Goal: Transaction & Acquisition: Purchase product/service

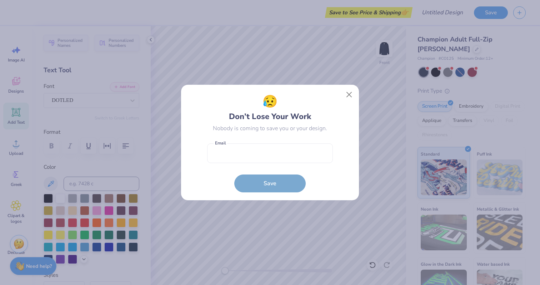
click at [300, 140] on form "Email is a required field Email Save" at bounding box center [270, 166] width 126 height 53
click at [301, 149] on input "email" at bounding box center [270, 153] width 126 height 20
type input "[EMAIL_ADDRESS][DOMAIN_NAME]"
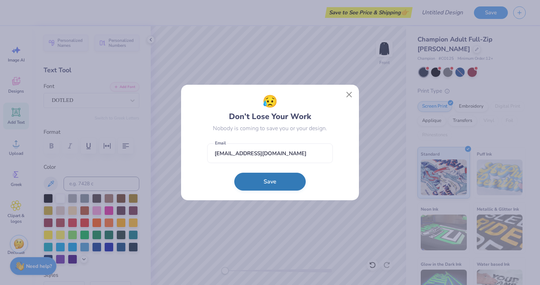
click at [278, 178] on button "Save" at bounding box center [269, 182] width 71 height 18
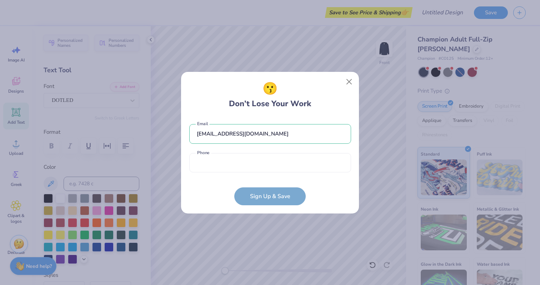
click at [349, 115] on div "😗 Don’t Lose Your Work [EMAIL_ADDRESS][DOMAIN_NAME] Email Phone is a required f…" at bounding box center [270, 142] width 162 height 125
click at [298, 173] on div "[EMAIL_ADDRESS][DOMAIN_NAME] Email Phone is a required field Phone" at bounding box center [270, 146] width 162 height 59
click at [293, 163] on input "tel" at bounding box center [270, 163] width 162 height 20
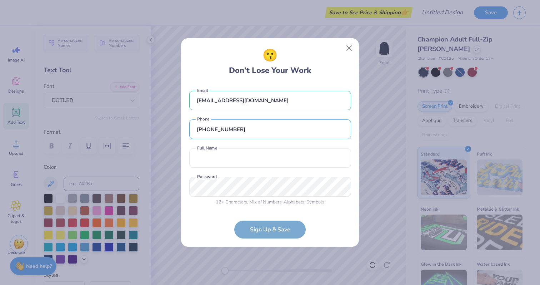
type input "[PHONE_NUMBER]"
click at [307, 170] on div "clp225@cornell.edu Email (203) 895-5492 Phone Full Name is a required field Ful…" at bounding box center [270, 147] width 162 height 126
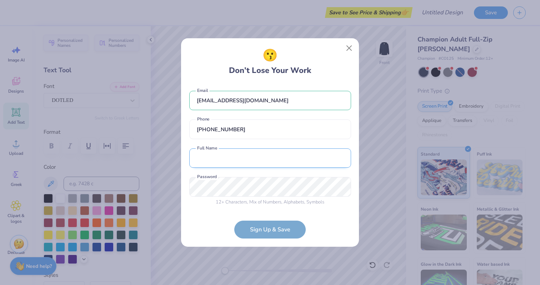
click at [301, 155] on input "text" at bounding box center [270, 158] width 162 height 20
type input "Caroline Park"
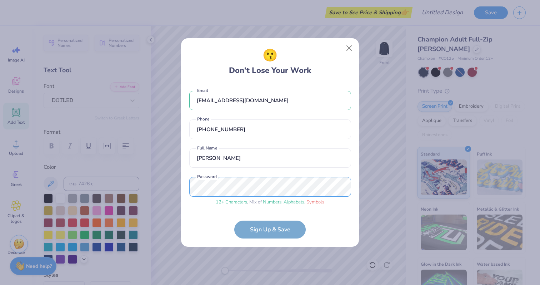
scroll to position [10, 0]
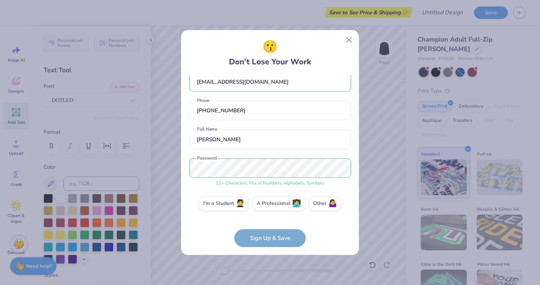
click at [335, 216] on div "clp225@cornell.edu Email (203) 895-5492 Phone Caroline Park Full Name 12 + Char…" at bounding box center [270, 146] width 162 height 143
click at [285, 244] on form "clp225@cornell.edu Email (203) 895-5492 Phone Caroline Park Full Name 12 + Char…" at bounding box center [270, 161] width 162 height 172
click at [279, 239] on form "clp225@cornell.edu Email (203) 895-5492 Phone Caroline Park Full Name 12 + Char…" at bounding box center [270, 161] width 162 height 172
click at [267, 239] on form "clp225@cornell.edu Email (203) 895-5492 Phone Caroline Park Full Name 12 + Char…" at bounding box center [270, 161] width 162 height 172
click at [229, 204] on label "I'm a Student 🧑‍🎓" at bounding box center [224, 202] width 50 height 14
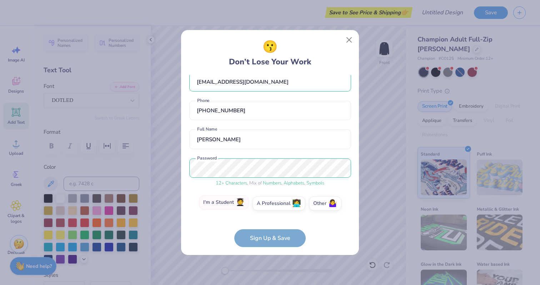
click at [268, 213] on input "I'm a Student 🧑‍🎓" at bounding box center [270, 215] width 5 height 5
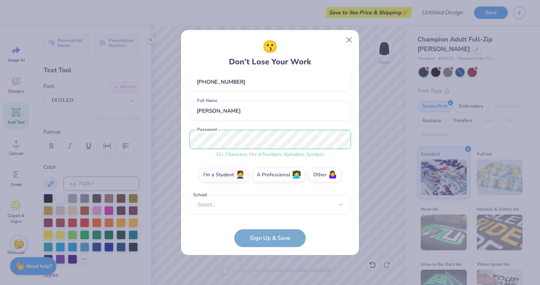
click at [253, 213] on div "Select..." at bounding box center [270, 205] width 162 height 20
click at [223, 101] on div "clp225@cornell.edu Email (203) 895-5492 Phone Caroline Park Full Name 12 + Char…" at bounding box center [270, 146] width 162 height 143
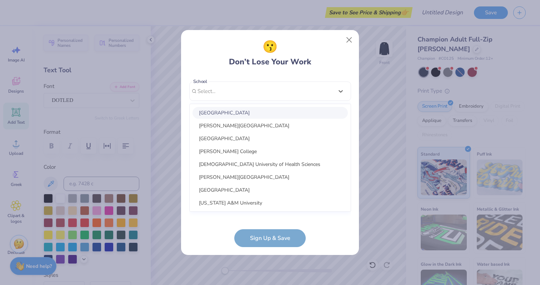
click at [206, 213] on div "clp225@cornell.edu Email (203) 895-5492 Phone Caroline Park Full Name 12 + Char…" at bounding box center [270, 146] width 162 height 143
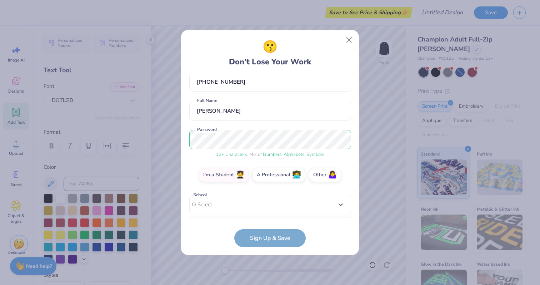
click at [229, 95] on div "clp225@cornell.edu Email (203) 895-5492 Phone Caroline Park Full Name 12 + Char…" at bounding box center [270, 146] width 162 height 143
click at [212, 203] on div "Select is focused ,type to refine list, press Down to open the menu, Select..." at bounding box center [270, 205] width 162 height 20
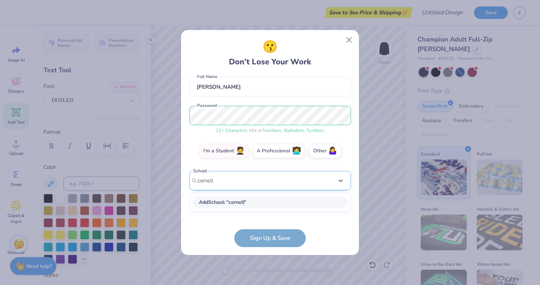
scroll to position [56, 0]
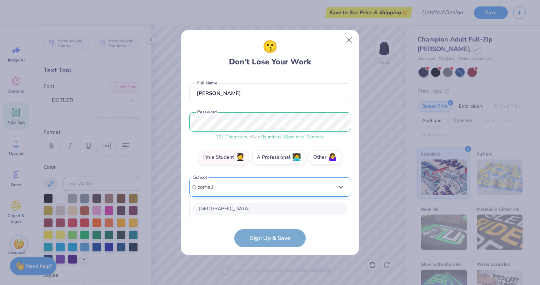
drag, startPoint x: 218, startPoint y: 207, endPoint x: 247, endPoint y: 184, distance: 37.0
click at [249, 183] on div "option focused, 1 of 3. 3 results available for search term cornell. Use Up and…" at bounding box center [270, 210] width 162 height 66
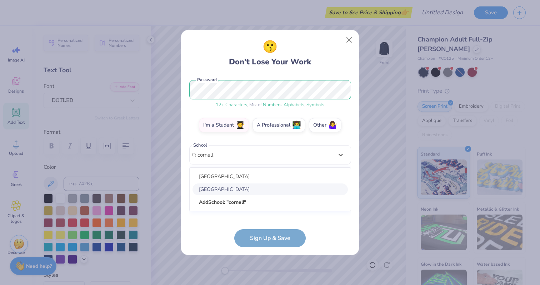
click at [234, 189] on div "Cornell University" at bounding box center [270, 189] width 155 height 12
type input "cornell"
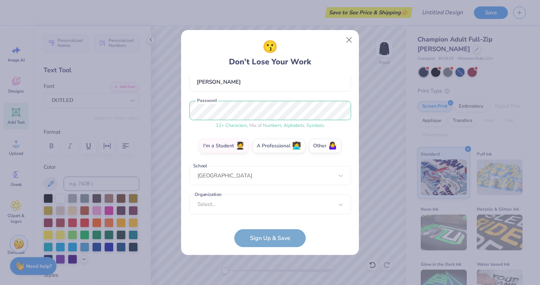
click at [222, 231] on form "clp225@cornell.edu Email (203) 895-5492 Phone Caroline Park Full Name 12 + Char…" at bounding box center [270, 161] width 162 height 172
click at [227, 211] on div "clp225@cornell.edu Email (203) 895-5492 Phone Caroline Park Full Name 12 + Char…" at bounding box center [270, 146] width 162 height 143
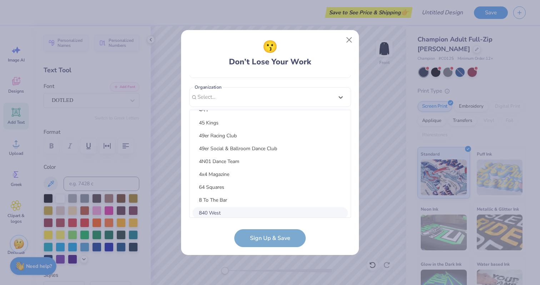
scroll to position [68, 0]
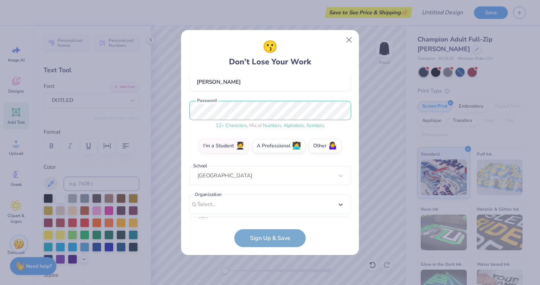
click at [264, 235] on form "clp225@cornell.edu Email (203) 895-5492 Phone Caroline Park Full Name 12 + Char…" at bounding box center [270, 161] width 162 height 172
click at [263, 239] on form "clp225@cornell.edu Email (203) 895-5492 Phone Caroline Park Full Name 12 + Char…" at bounding box center [270, 161] width 162 height 172
click at [254, 215] on div "clp225@cornell.edu Email (203) 895-5492 Phone Caroline Park Full Name 12 + Char…" at bounding box center [270, 146] width 162 height 143
click at [250, 199] on div "Select..." at bounding box center [270, 204] width 162 height 20
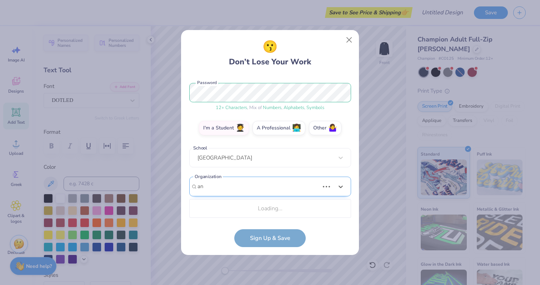
type input "a"
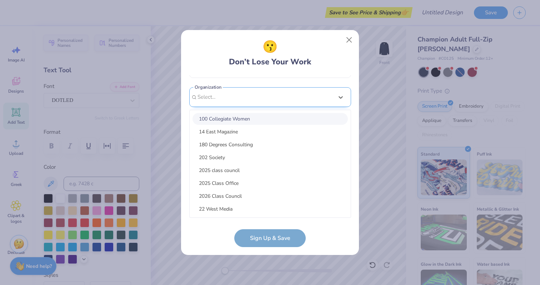
type input "a"
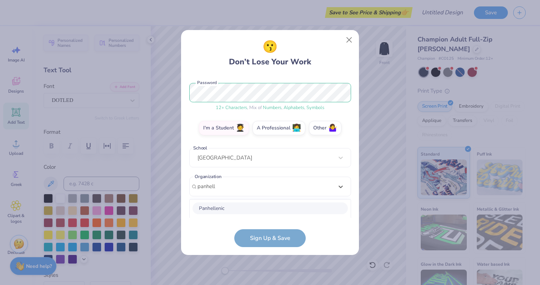
scroll to position [175, 0]
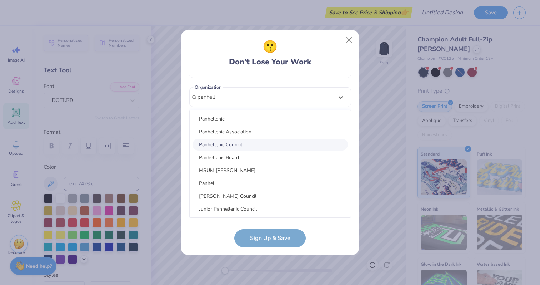
click at [253, 144] on div "Panhellenic Council" at bounding box center [270, 145] width 155 height 12
type input "panhell"
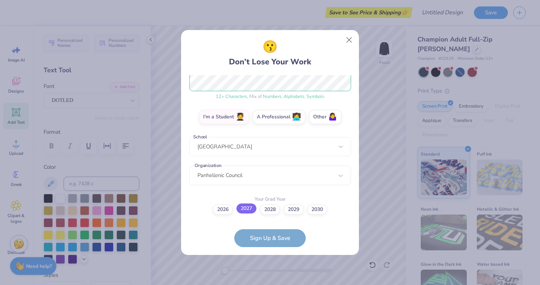
click at [244, 214] on div "2026 2027 2028 2029 2030" at bounding box center [270, 209] width 162 height 10
click at [247, 210] on label "2027" at bounding box center [247, 208] width 20 height 10
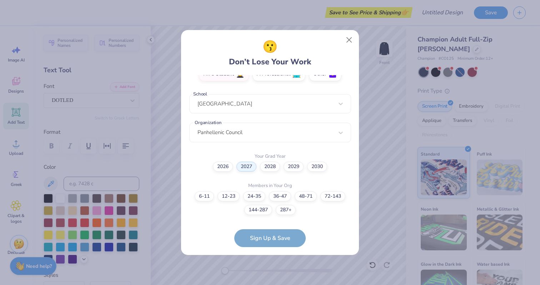
click at [288, 214] on div "clp225@cornell.edu Email (203) 895-5492 Phone Caroline Park Full Name 12 + Char…" at bounding box center [270, 146] width 162 height 143
click at [287, 211] on label "287+" at bounding box center [286, 209] width 20 height 10
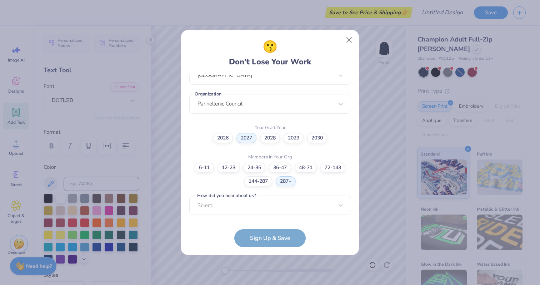
click at [284, 235] on form "clp225@cornell.edu Email (203) 895-5492 Phone Caroline Park Full Name 12 + Char…" at bounding box center [270, 161] width 162 height 172
click at [278, 213] on div "clp225@cornell.edu Email (203) 895-5492 Phone Caroline Park Full Name 12 + Char…" at bounding box center [270, 146] width 162 height 143
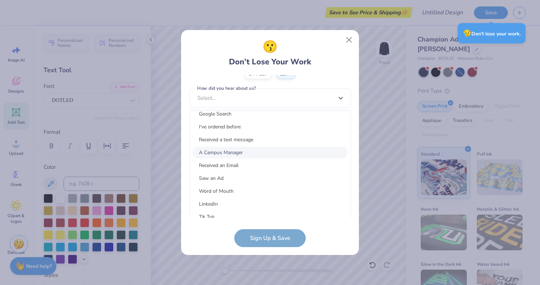
scroll to position [25, 0]
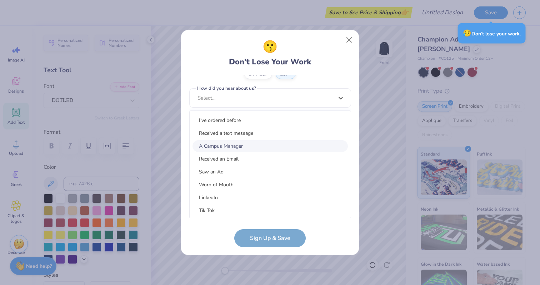
click at [259, 147] on div "A Campus Manager" at bounding box center [270, 146] width 155 height 12
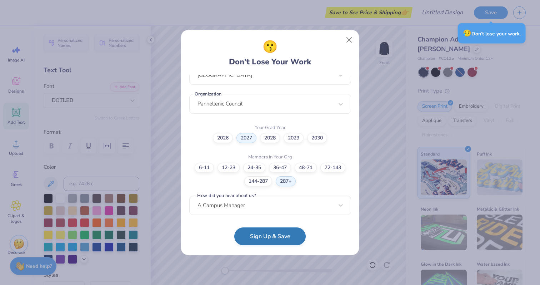
click at [267, 234] on button "Sign Up & Save" at bounding box center [269, 236] width 71 height 18
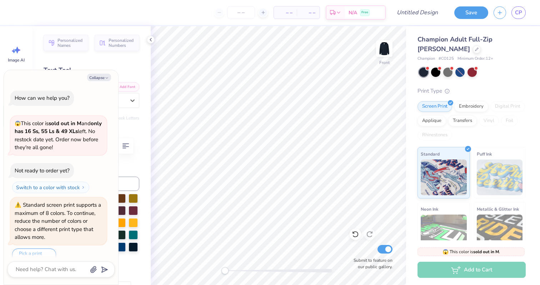
scroll to position [83, 0]
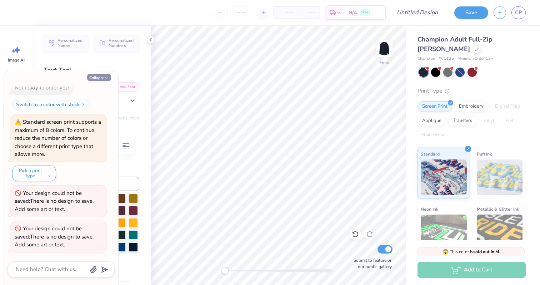
click at [105, 76] on icon "button" at bounding box center [107, 78] width 4 height 4
type textarea "x"
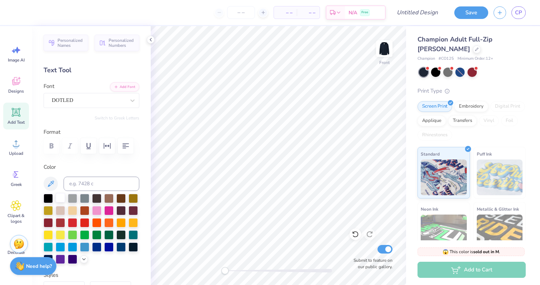
click at [61, 198] on div at bounding box center [60, 197] width 9 height 9
click at [60, 209] on div at bounding box center [60, 209] width 9 height 9
click at [60, 212] on div at bounding box center [60, 209] width 9 height 9
click at [59, 209] on div at bounding box center [60, 209] width 9 height 9
click at [109, 232] on div at bounding box center [108, 233] width 9 height 9
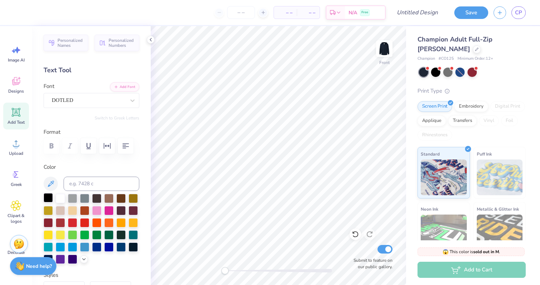
click at [47, 194] on div at bounding box center [48, 197] width 9 height 9
click at [78, 188] on input at bounding box center [102, 184] width 76 height 14
click at [82, 184] on input "000" at bounding box center [102, 184] width 76 height 14
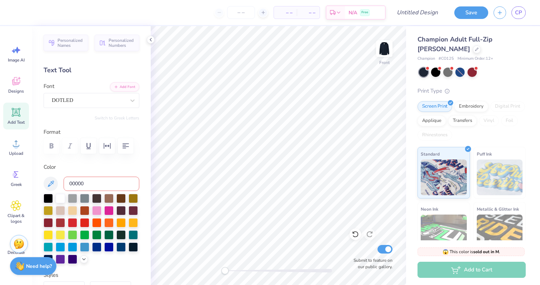
type input "00000"
click at [52, 184] on icon at bounding box center [50, 183] width 9 height 9
click at [48, 201] on div at bounding box center [48, 197] width 9 height 9
click at [47, 200] on div at bounding box center [48, 197] width 9 height 9
click at [76, 184] on input at bounding box center [102, 184] width 76 height 14
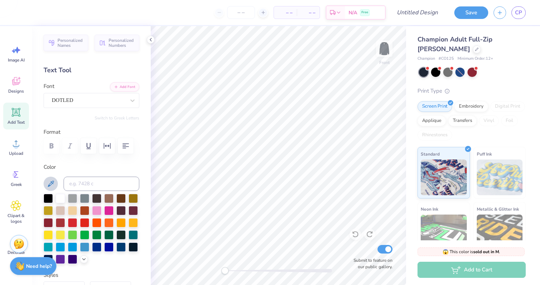
click at [128, 265] on div "Personalized Names Personalized Numbers Text Tool Add Font Font DOTLED Switch t…" at bounding box center [91, 155] width 119 height 259
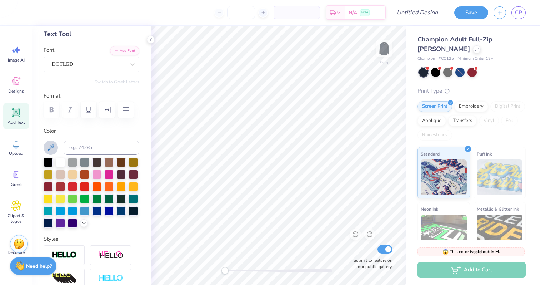
scroll to position [0, 0]
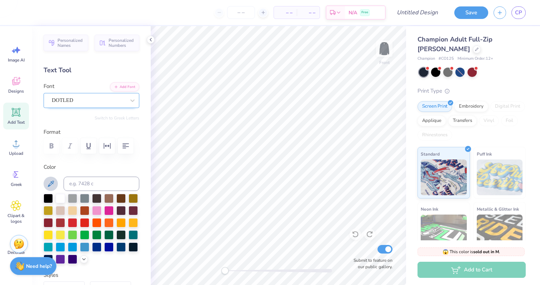
click at [86, 93] on div "DOTLED" at bounding box center [92, 100] width 96 height 15
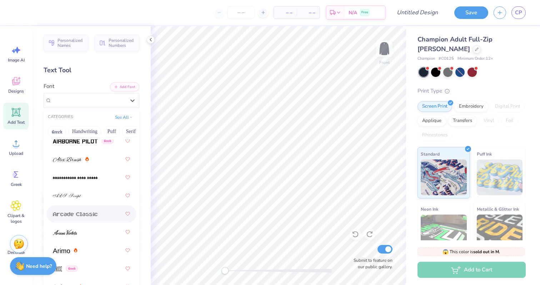
scroll to position [352, 0]
click at [437, 74] on div at bounding box center [435, 71] width 9 height 9
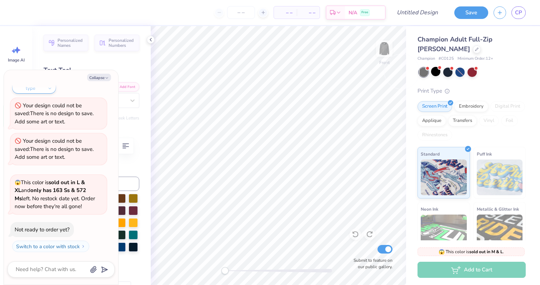
scroll to position [258, 0]
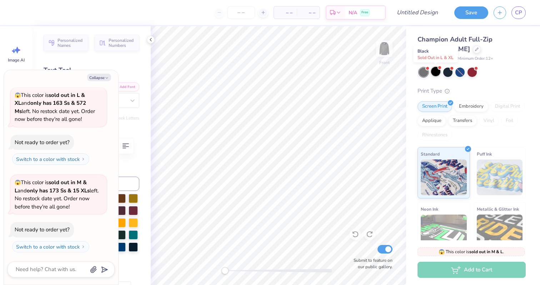
click at [437, 72] on div at bounding box center [435, 71] width 9 height 9
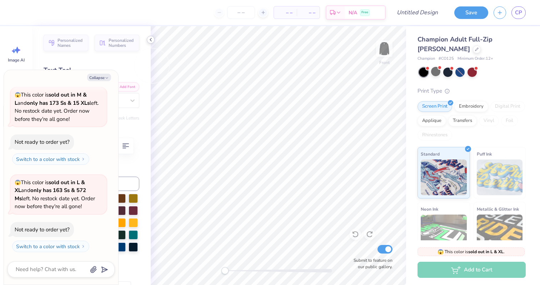
click at [150, 43] on div at bounding box center [151, 40] width 8 height 8
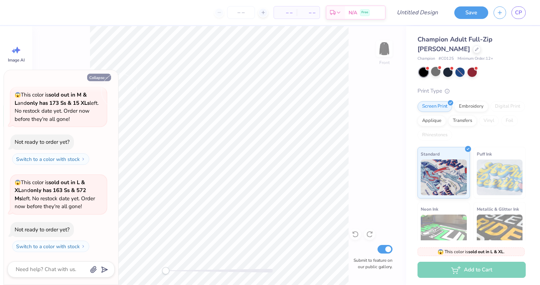
click at [106, 78] on icon "button" at bounding box center [107, 78] width 4 height 4
type textarea "x"
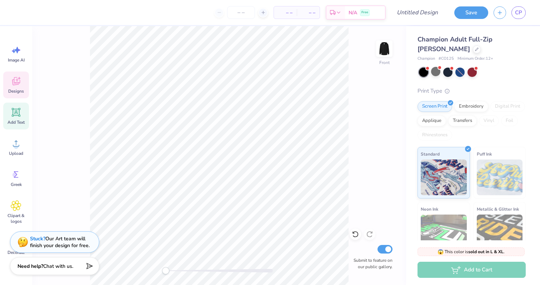
click at [18, 78] on icon at bounding box center [16, 81] width 11 height 11
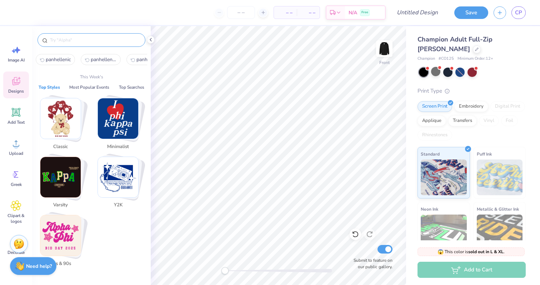
click at [75, 38] on input "text" at bounding box center [95, 39] width 92 height 7
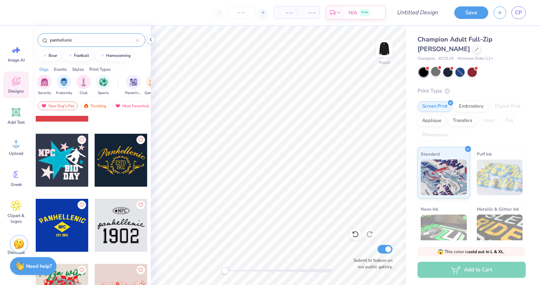
scroll to position [549, 0]
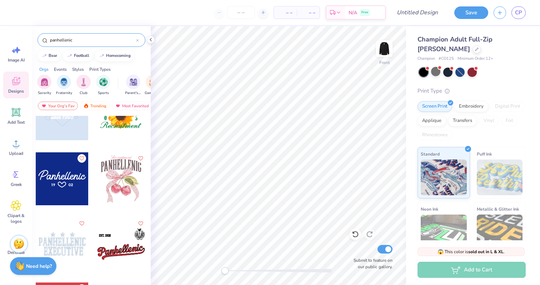
click at [84, 38] on input "panhellenic" at bounding box center [92, 39] width 87 height 7
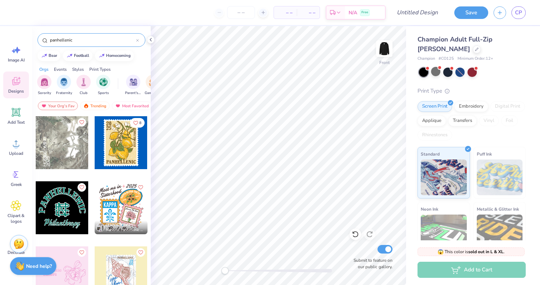
click at [84, 38] on input "panhellenic" at bounding box center [92, 39] width 87 height 7
type input "executive"
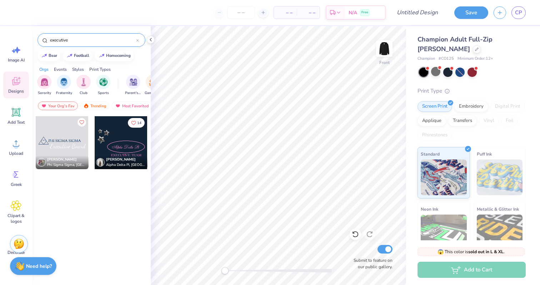
click at [83, 49] on div "executive" at bounding box center [91, 38] width 119 height 24
click at [10, 109] on div "Add Text" at bounding box center [16, 116] width 26 height 27
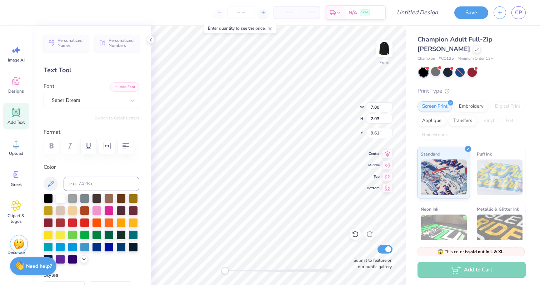
scroll to position [0, 0]
type textarea "P"
type textarea "X"
type textarea "CORNELL PANHELLENIC COUNCIL"
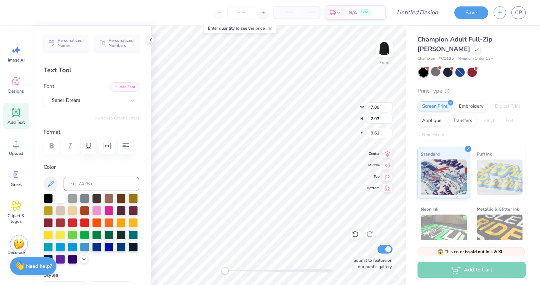
scroll to position [0, 3]
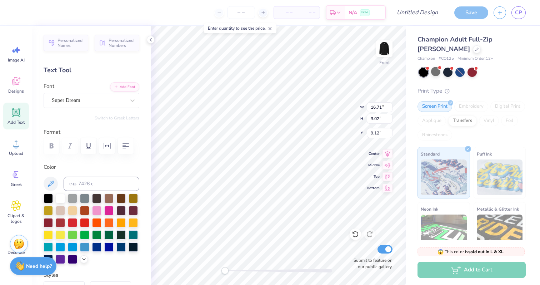
type input "16.71"
type input "3.02"
type input "9.12"
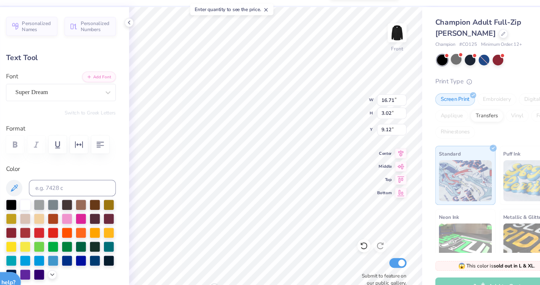
type textarea "CORNELL PANHELLENIC COUNCIL"
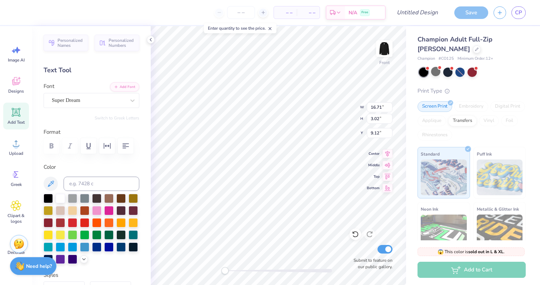
scroll to position [0, 1]
click at [82, 105] on div "Super Dream" at bounding box center [88, 100] width 75 height 11
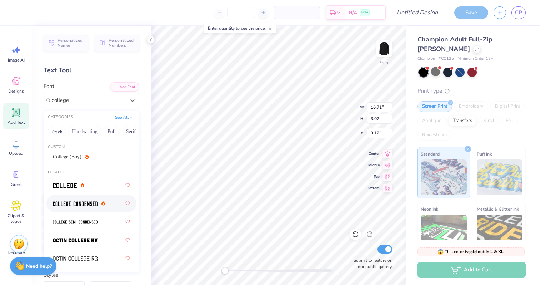
click at [109, 201] on div at bounding box center [91, 203] width 77 height 13
type input "college"
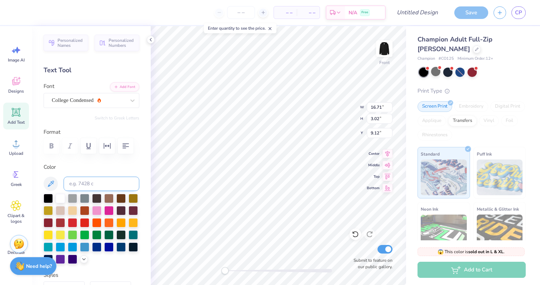
scroll to position [0, 0]
type textarea "PANHELLENIC COUNCIL"
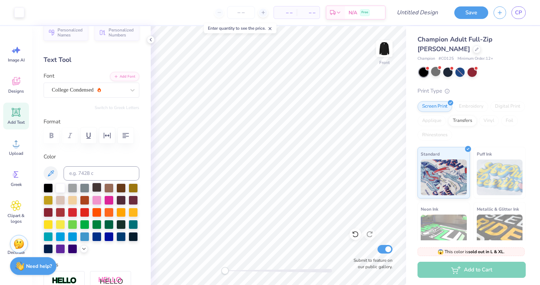
scroll to position [0, 0]
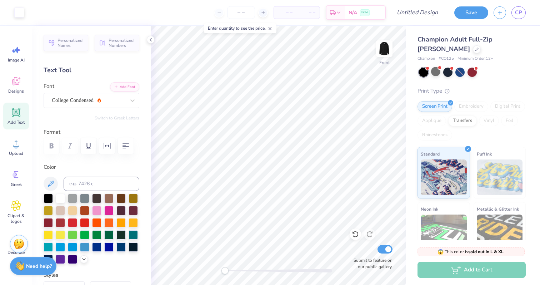
click at [271, 31] on icon at bounding box center [270, 28] width 5 height 5
click at [242, 14] on input "number" at bounding box center [241, 12] width 28 height 13
type input "12"
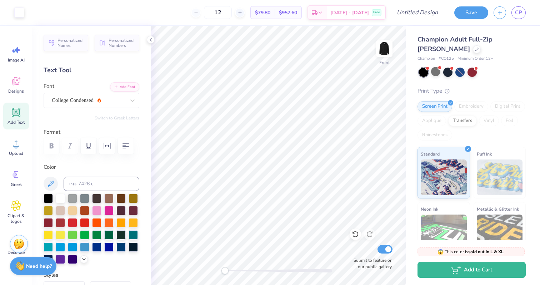
click at [241, 87] on div "Art colors 12 $79.80 Per Item $957.60 Total Est. Delivery Sep 21 - 24 Free Desi…" at bounding box center [270, 142] width 540 height 285
click at [17, 153] on span "Upload" at bounding box center [16, 153] width 14 height 6
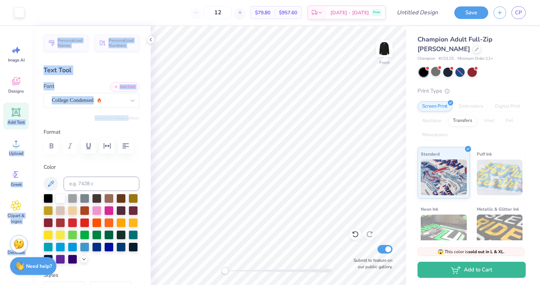
click at [128, 119] on div "Art colors 12 $79.80 Per Item $957.60 Total Est. Delivery Sep 21 - 24 Free Desi…" at bounding box center [270, 142] width 540 height 285
click at [45, 62] on div "Personalized Names Personalized Numbers Text Tool Add Font Font College Condens…" at bounding box center [91, 155] width 119 height 259
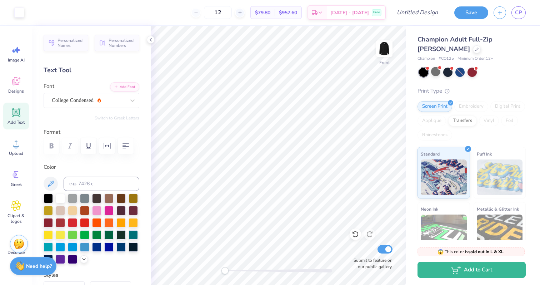
click at [66, 68] on div "Text Tool" at bounding box center [92, 70] width 96 height 10
click at [14, 149] on div "Upload" at bounding box center [16, 147] width 26 height 27
click at [283, 130] on div "Art colors 12 $79.80 Per Item $957.60 Total Est. Delivery Sep 21 - 24 Free Desi…" at bounding box center [270, 142] width 540 height 285
click at [27, 86] on div "Designs" at bounding box center [16, 84] width 26 height 27
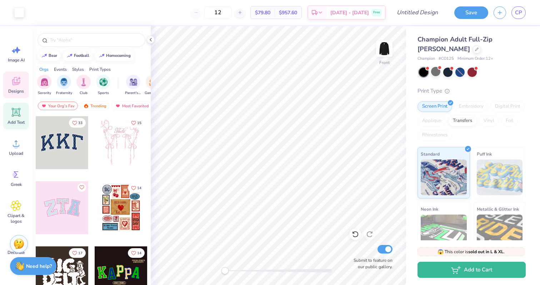
click at [16, 110] on icon at bounding box center [16, 112] width 7 height 7
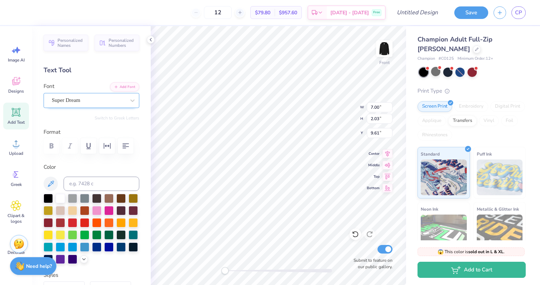
paste textarea "CORNELL"
type textarea "CORNELL"
click at [85, 96] on div at bounding box center [89, 100] width 74 height 10
click at [85, 104] on div at bounding box center [89, 100] width 74 height 10
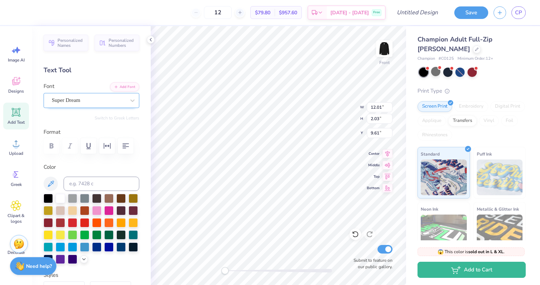
click at [134, 107] on div at bounding box center [132, 100] width 13 height 14
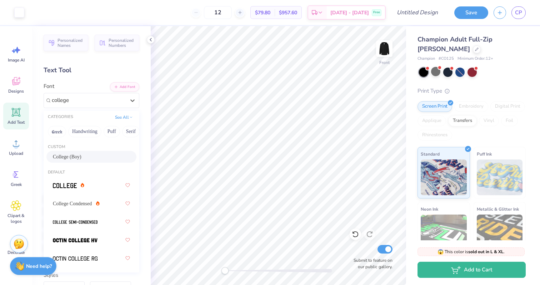
type input "college"
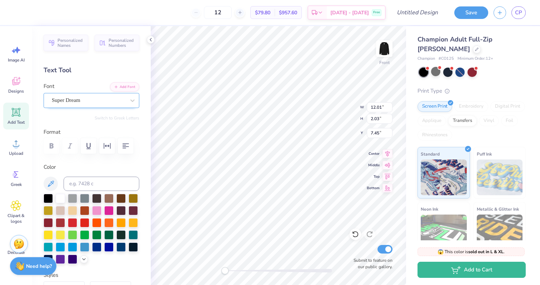
click at [91, 97] on div "Super Dream" at bounding box center [88, 100] width 75 height 11
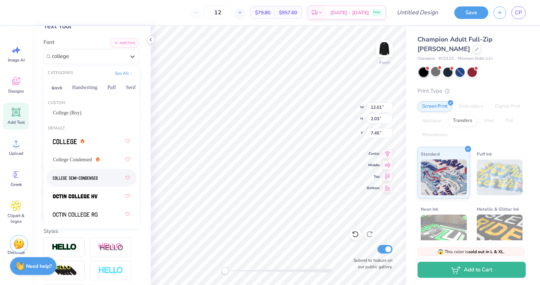
scroll to position [40, 0]
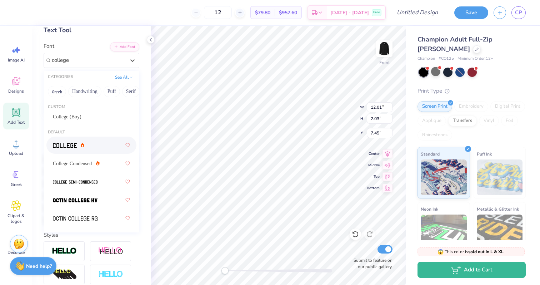
click at [100, 143] on div at bounding box center [91, 145] width 77 height 13
type input "college"
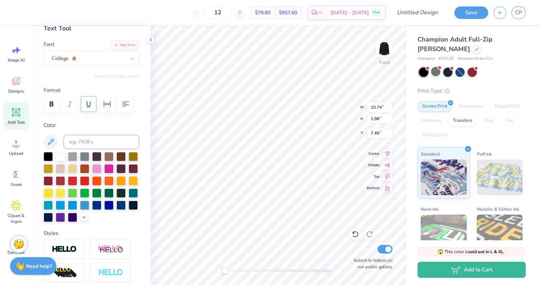
scroll to position [0, 0]
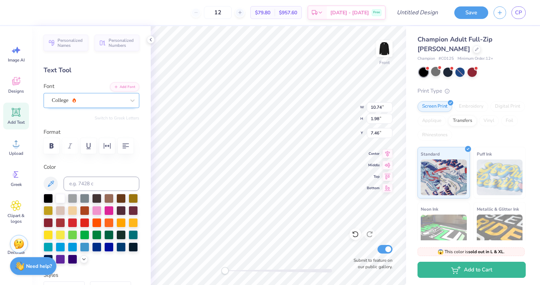
click at [84, 101] on div "College" at bounding box center [88, 100] width 75 height 11
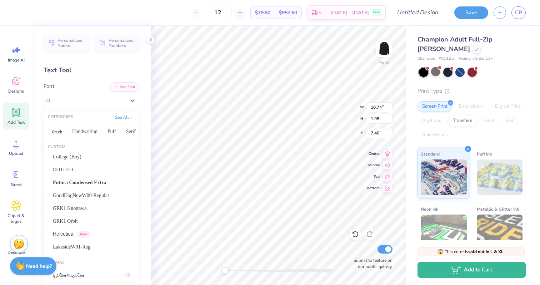
click at [87, 82] on div "Personalized Names Personalized Numbers Text Tool Add Font Font option College …" at bounding box center [91, 155] width 119 height 259
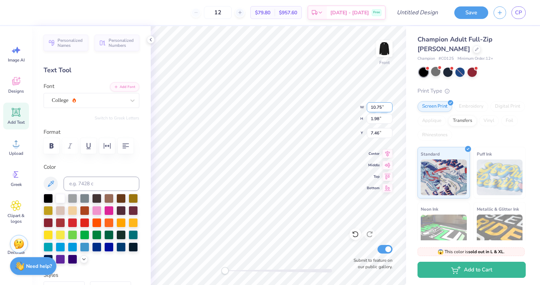
click at [390, 105] on input "10.75" at bounding box center [380, 107] width 26 height 10
click at [389, 105] on input "10.76" at bounding box center [380, 107] width 26 height 10
click at [389, 107] on input "10.77" at bounding box center [380, 107] width 26 height 10
click at [389, 107] on input "10.78" at bounding box center [380, 107] width 26 height 10
type input "10.79"
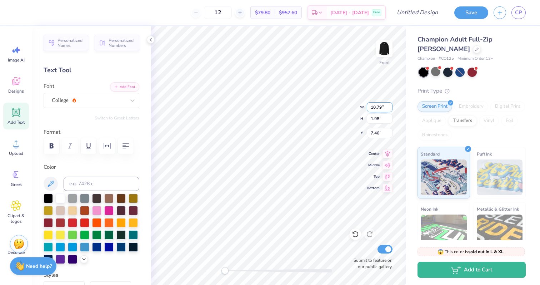
click at [389, 107] on input "10.79" at bounding box center [380, 107] width 26 height 10
click at [130, 100] on icon at bounding box center [132, 100] width 7 height 7
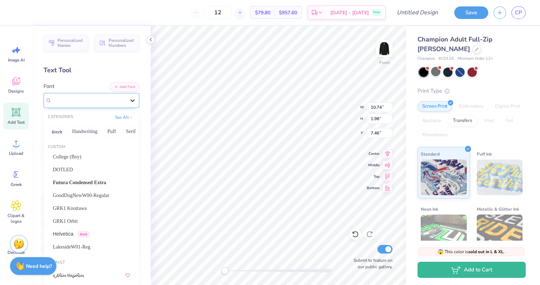
click at [130, 100] on icon at bounding box center [132, 100] width 7 height 7
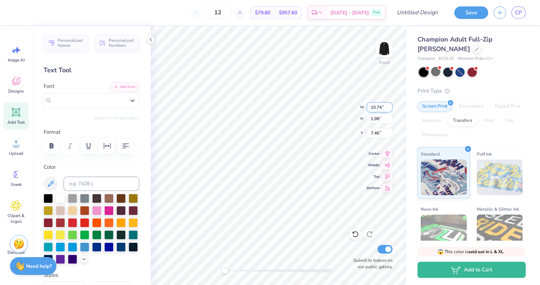
click at [376, 110] on input "10.74" at bounding box center [380, 107] width 26 height 10
click at [360, 105] on div "Front W 10.74 10.74 " H 1.98 1.98 " Y 7.46 7.46 " Center Middle Top Bottom Subm…" at bounding box center [279, 155] width 256 height 259
type input "7.45"
click at [385, 50] on img at bounding box center [384, 48] width 29 height 29
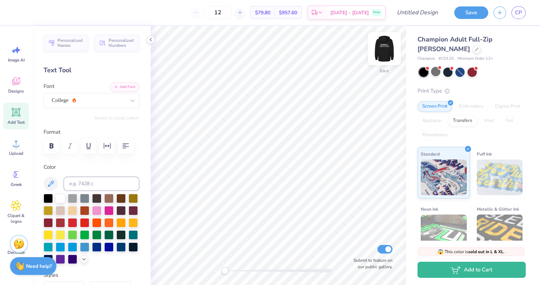
click at [387, 50] on img at bounding box center [384, 48] width 29 height 29
click at [387, 50] on img at bounding box center [384, 48] width 14 height 14
click at [13, 143] on icon at bounding box center [16, 143] width 11 height 11
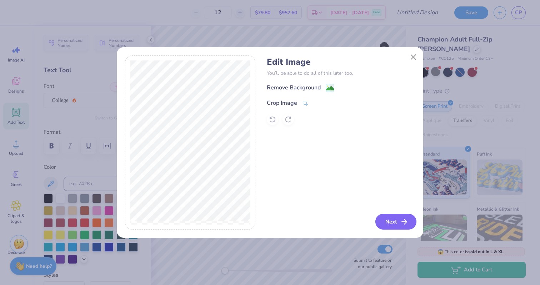
click at [385, 225] on button "Next" at bounding box center [396, 222] width 41 height 16
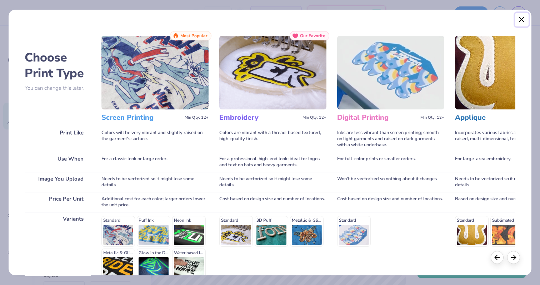
click at [522, 19] on button "Close" at bounding box center [522, 20] width 14 height 14
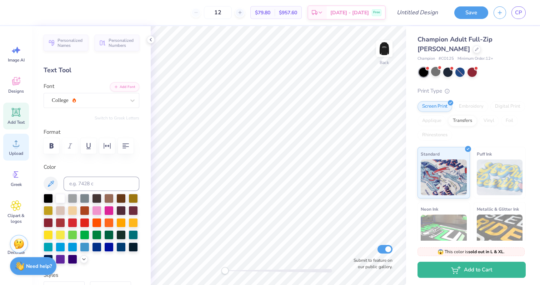
click at [22, 143] on div "Upload" at bounding box center [16, 147] width 26 height 27
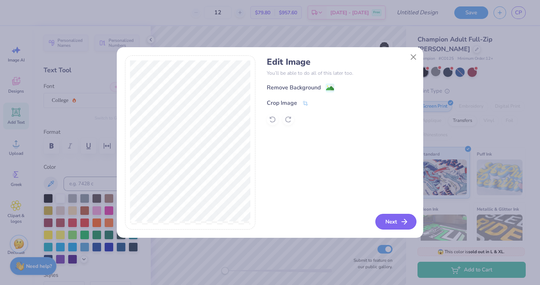
click at [399, 223] on button "Next" at bounding box center [396, 222] width 41 height 16
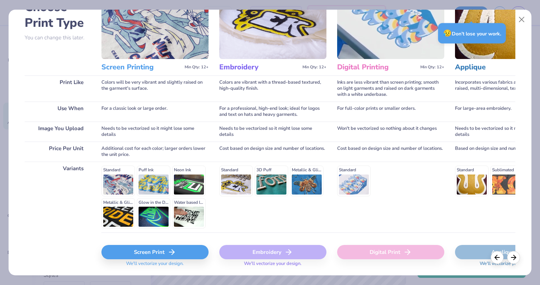
scroll to position [53, 0]
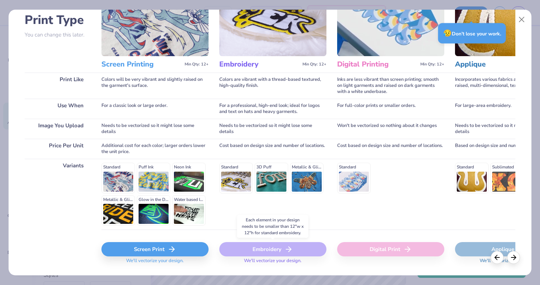
click at [300, 248] on div "Embroidery" at bounding box center [272, 249] width 107 height 14
click at [169, 248] on icon at bounding box center [172, 249] width 9 height 9
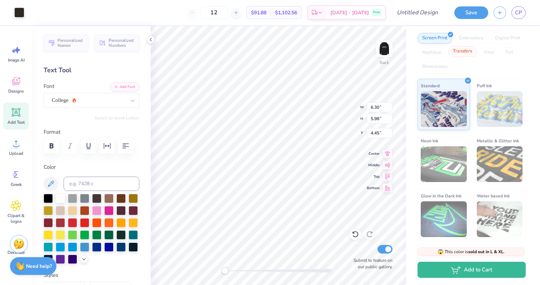
scroll to position [0, 0]
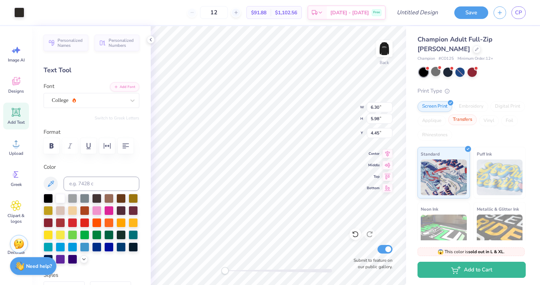
click at [463, 117] on div "Transfers" at bounding box center [463, 119] width 29 height 11
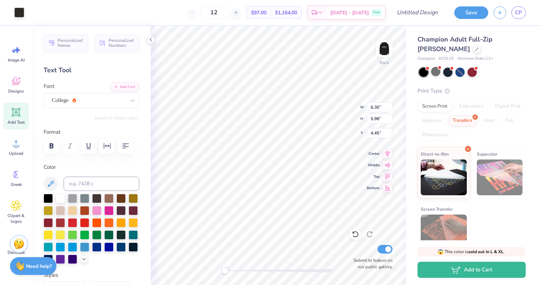
click at [461, 104] on div "Embroidery" at bounding box center [472, 106] width 34 height 11
click at [436, 106] on div "Screen Print" at bounding box center [435, 105] width 35 height 11
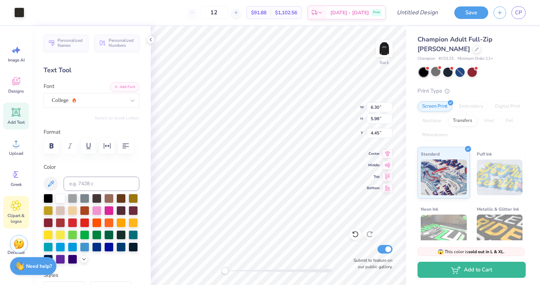
click at [16, 210] on icon at bounding box center [16, 206] width 10 height 10
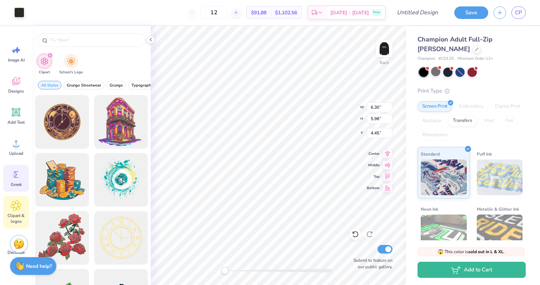
click at [18, 178] on icon at bounding box center [16, 174] width 11 height 11
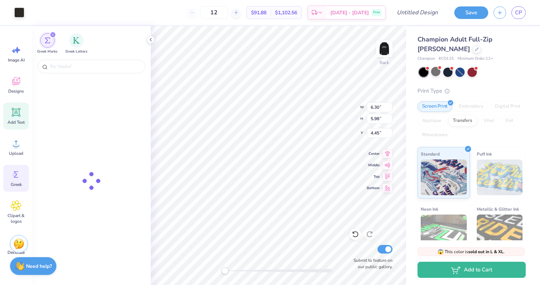
click at [16, 119] on span "Add Text" at bounding box center [16, 122] width 17 height 6
type input "6.82"
type input "1.97"
type input "6.39"
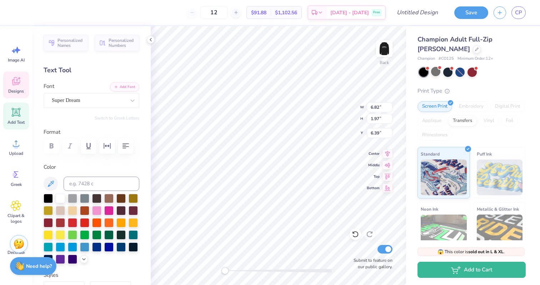
click at [19, 76] on icon at bounding box center [16, 81] width 11 height 11
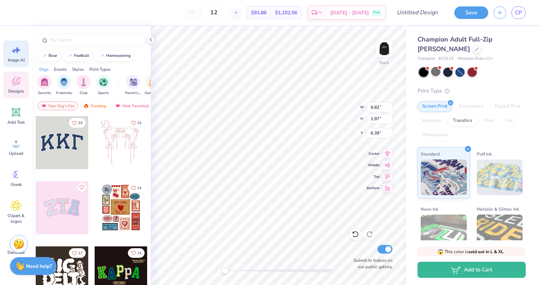
click at [19, 59] on span "Image AI" at bounding box center [16, 60] width 17 height 6
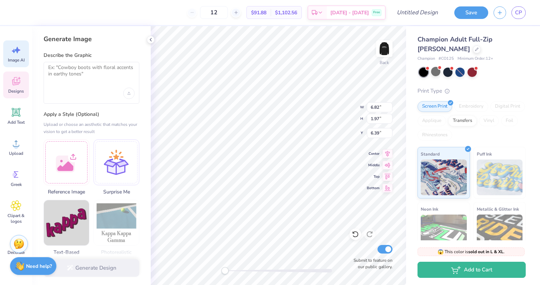
click at [19, 91] on span "Designs" at bounding box center [16, 91] width 16 height 6
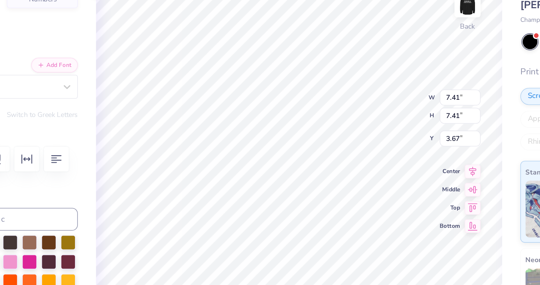
type input "6.30"
type input "5.98"
type input "4.45"
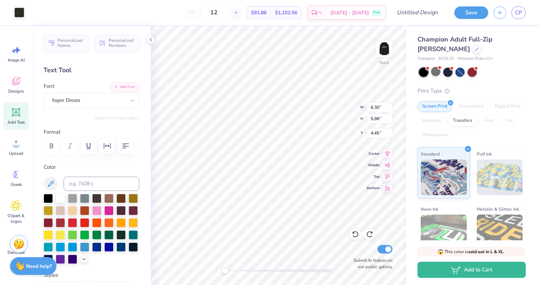
type input "6.82"
type input "1.97"
type input "6.39"
type input "4.31"
click at [58, 199] on div at bounding box center [60, 197] width 9 height 9
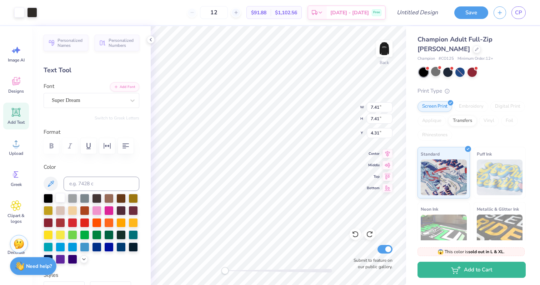
click at [57, 196] on div at bounding box center [60, 197] width 9 height 9
click at [76, 198] on div at bounding box center [72, 197] width 9 height 9
click at [64, 198] on div at bounding box center [60, 197] width 9 height 9
click at [60, 198] on div at bounding box center [60, 197] width 9 height 9
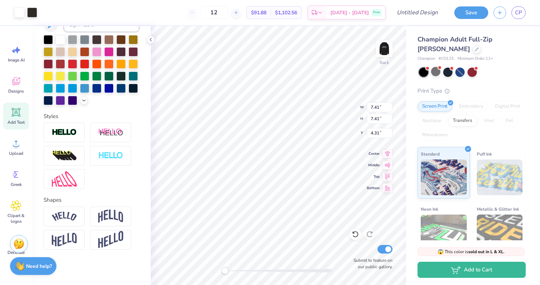
scroll to position [154, 0]
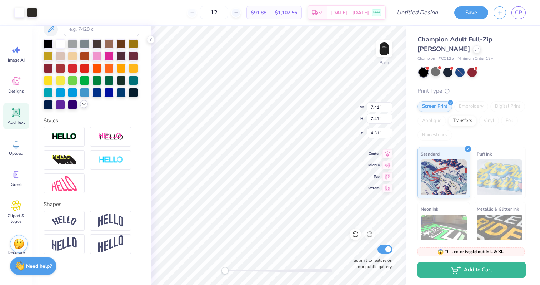
click at [85, 107] on div at bounding box center [92, 74] width 96 height 70
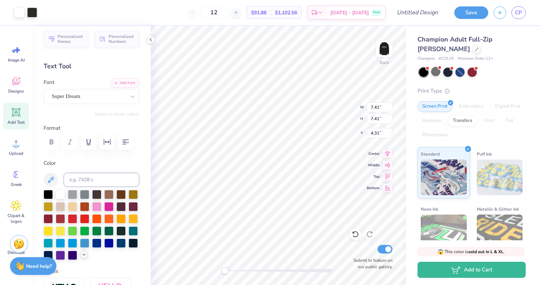
scroll to position [0, 0]
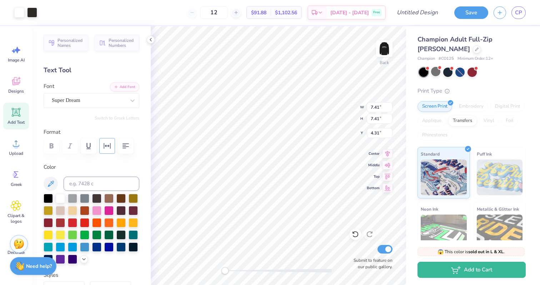
click at [108, 147] on icon "button" at bounding box center [107, 146] width 9 height 9
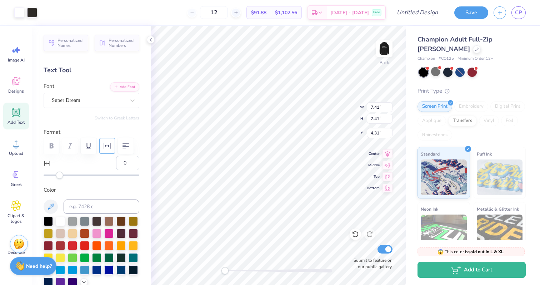
click at [108, 147] on icon "button" at bounding box center [107, 146] width 9 height 9
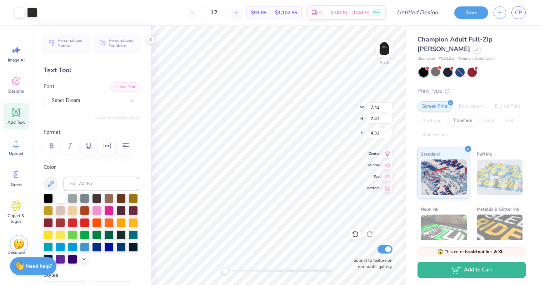
click at [103, 128] on label "Format" at bounding box center [92, 132] width 96 height 8
type input "3.04"
type input "3.42"
type input "4.78"
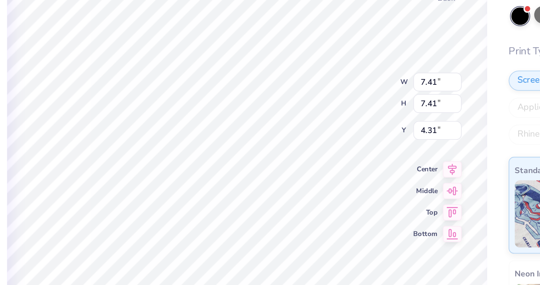
type input "3.38"
type input "3.71"
type input "4.80"
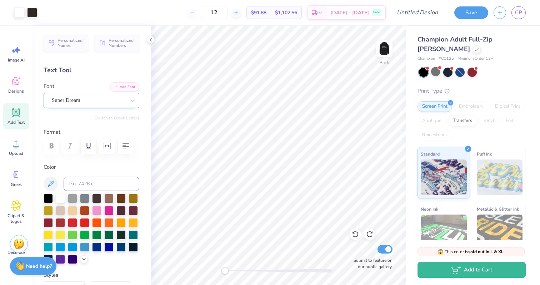
click at [81, 102] on div "Super Dream" at bounding box center [88, 100] width 75 height 11
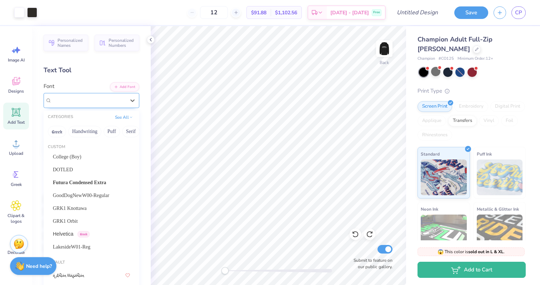
click at [80, 102] on span "Super Dream" at bounding box center [66, 100] width 29 height 8
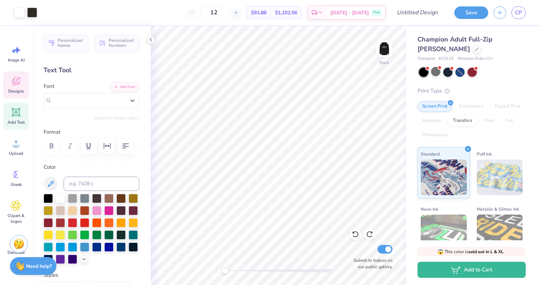
click at [10, 90] on span "Designs" at bounding box center [16, 91] width 16 height 6
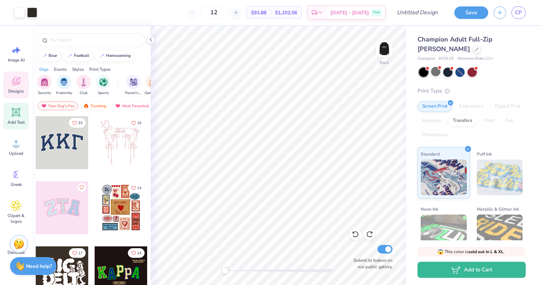
click at [11, 117] on icon at bounding box center [16, 112] width 11 height 11
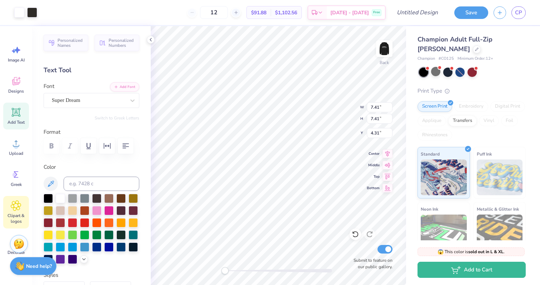
click at [15, 213] on span "Clipart & logos" at bounding box center [16, 218] width 24 height 11
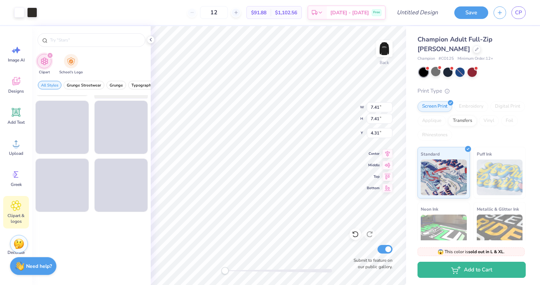
scroll to position [947, 0]
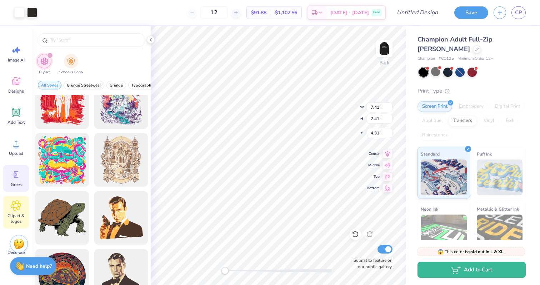
click at [15, 186] on span "Greek" at bounding box center [16, 185] width 11 height 6
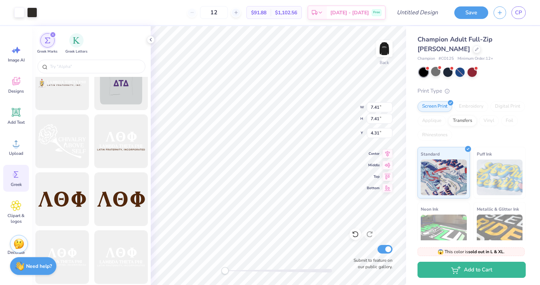
scroll to position [2528, 0]
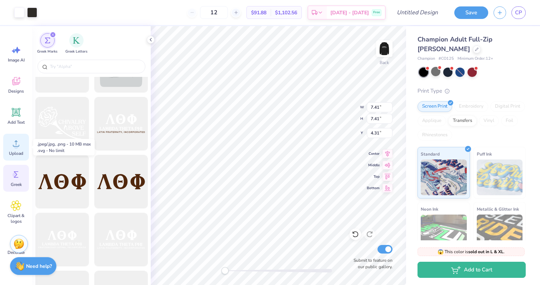
click at [19, 143] on icon at bounding box center [16, 143] width 11 height 11
click at [100, 74] on div at bounding box center [91, 67] width 119 height 19
click at [102, 67] on input "text" at bounding box center [95, 66] width 92 height 7
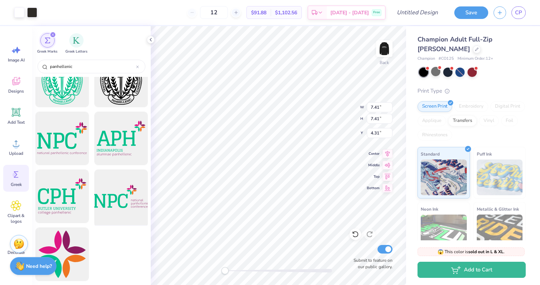
scroll to position [0, 0]
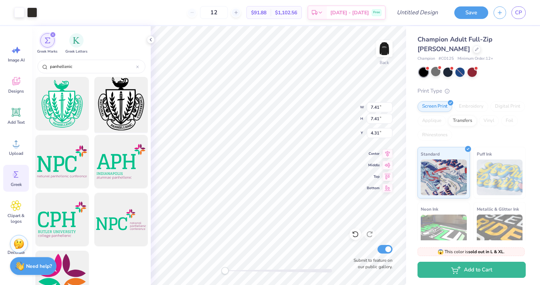
type input "panhellenic"
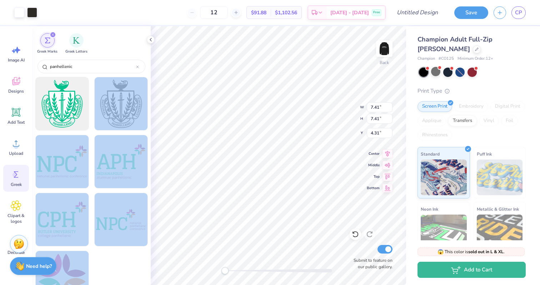
click at [261, 150] on div "Art colors 12 $91.88 Per Item $1,102.56 Total Est. Delivery Sep 21 - 24 Free De…" at bounding box center [270, 142] width 540 height 285
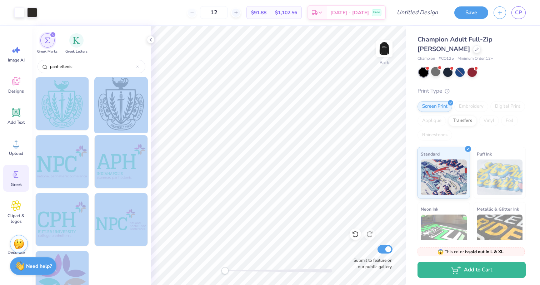
click at [130, 101] on div at bounding box center [121, 103] width 59 height 59
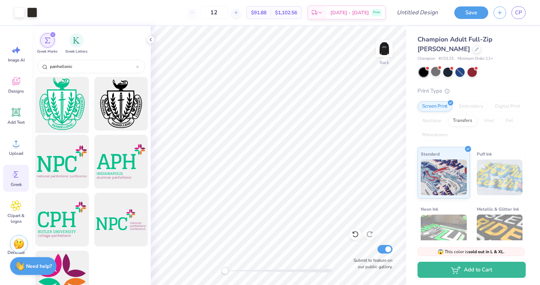
click at [64, 111] on div at bounding box center [62, 103] width 59 height 59
click at [71, 171] on div at bounding box center [62, 161] width 59 height 59
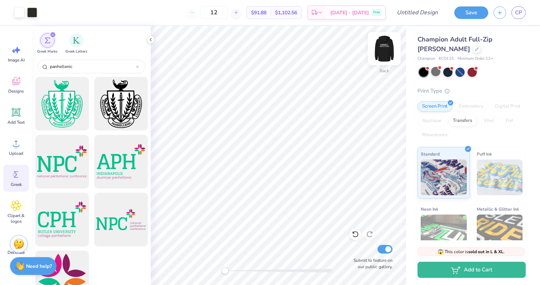
click at [390, 54] on img at bounding box center [384, 48] width 29 height 29
click at [386, 51] on img at bounding box center [384, 48] width 29 height 29
click at [20, 85] on icon at bounding box center [16, 81] width 11 height 11
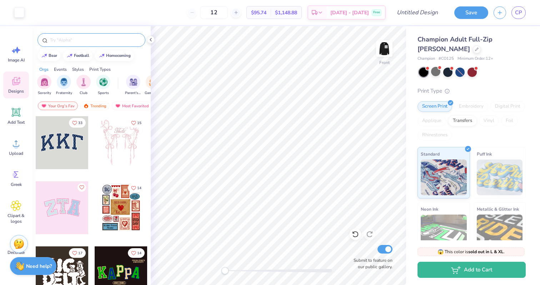
click at [89, 40] on input "text" at bounding box center [95, 39] width 92 height 7
type input "panhellenic"
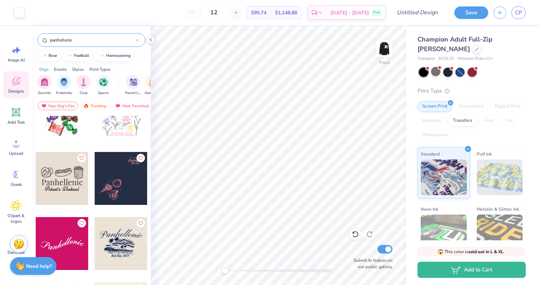
scroll to position [226, 0]
